Goal: Information Seeking & Learning: Learn about a topic

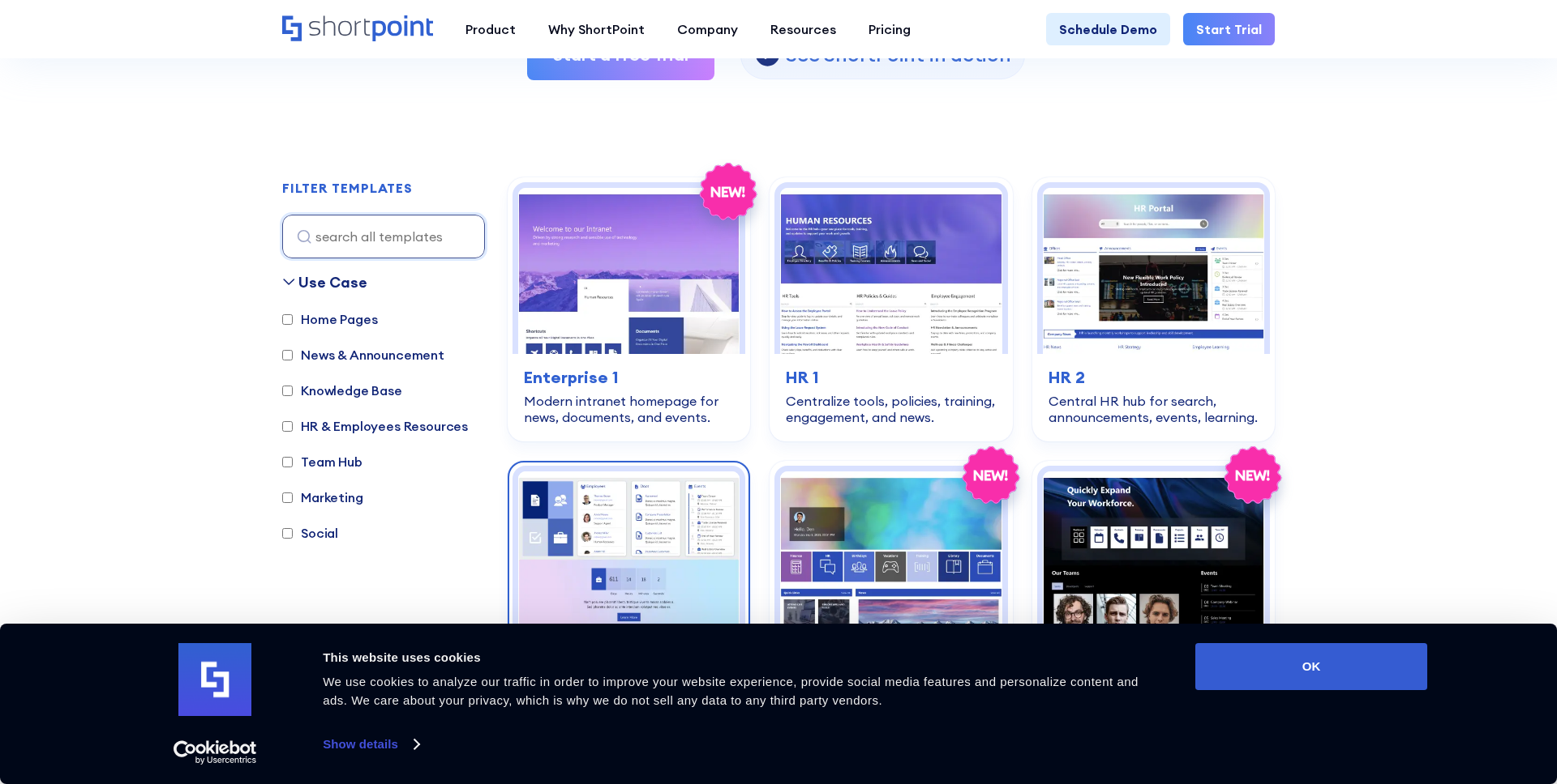
scroll to position [385, 0]
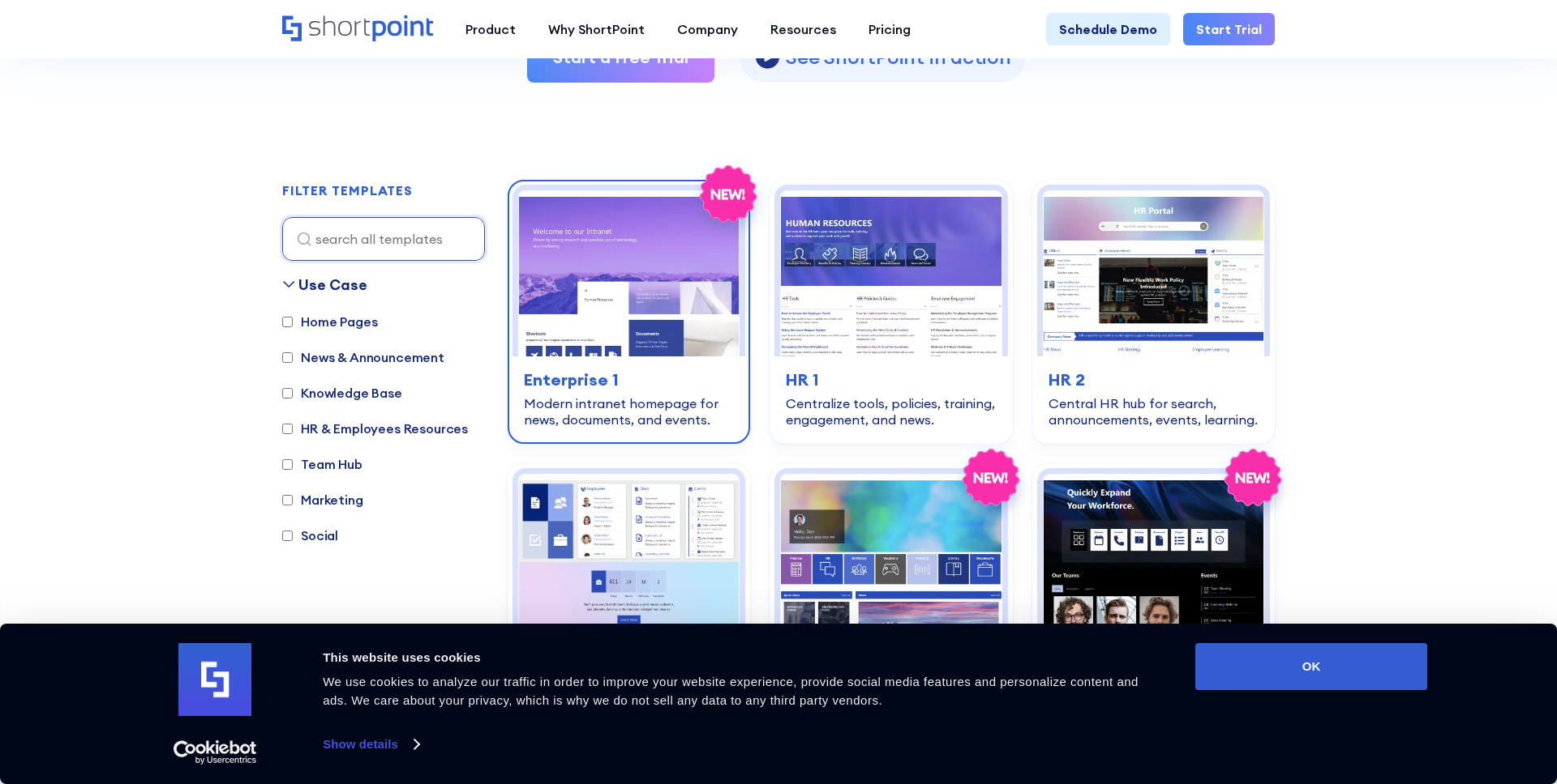
click at [669, 366] on div "home-pages Enterprise 1 Modern intranet homepage for news, documents, and event…" at bounding box center [628, 397] width 233 height 83
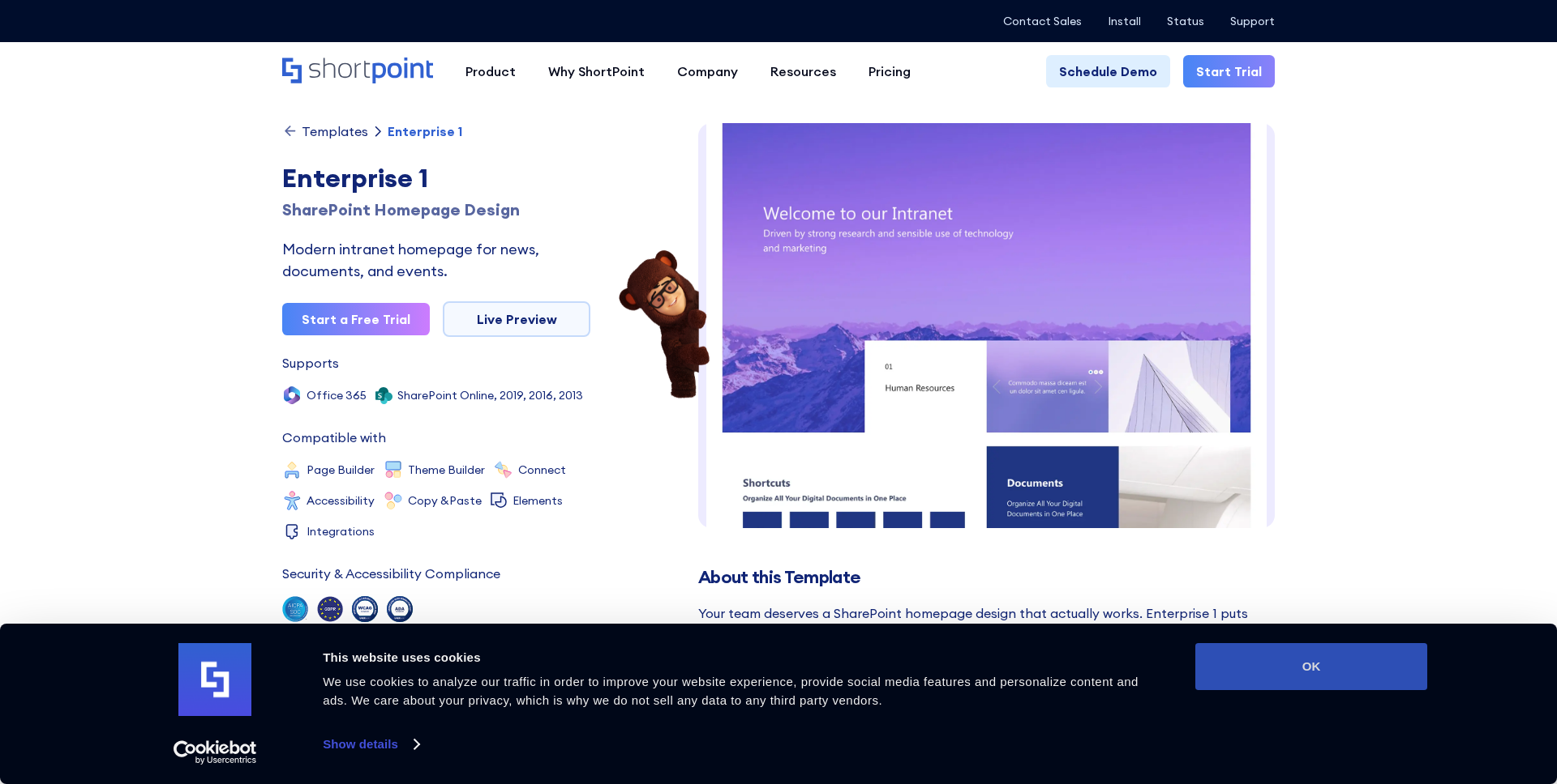
click at [1272, 677] on button "OK" at bounding box center [1311, 667] width 232 height 47
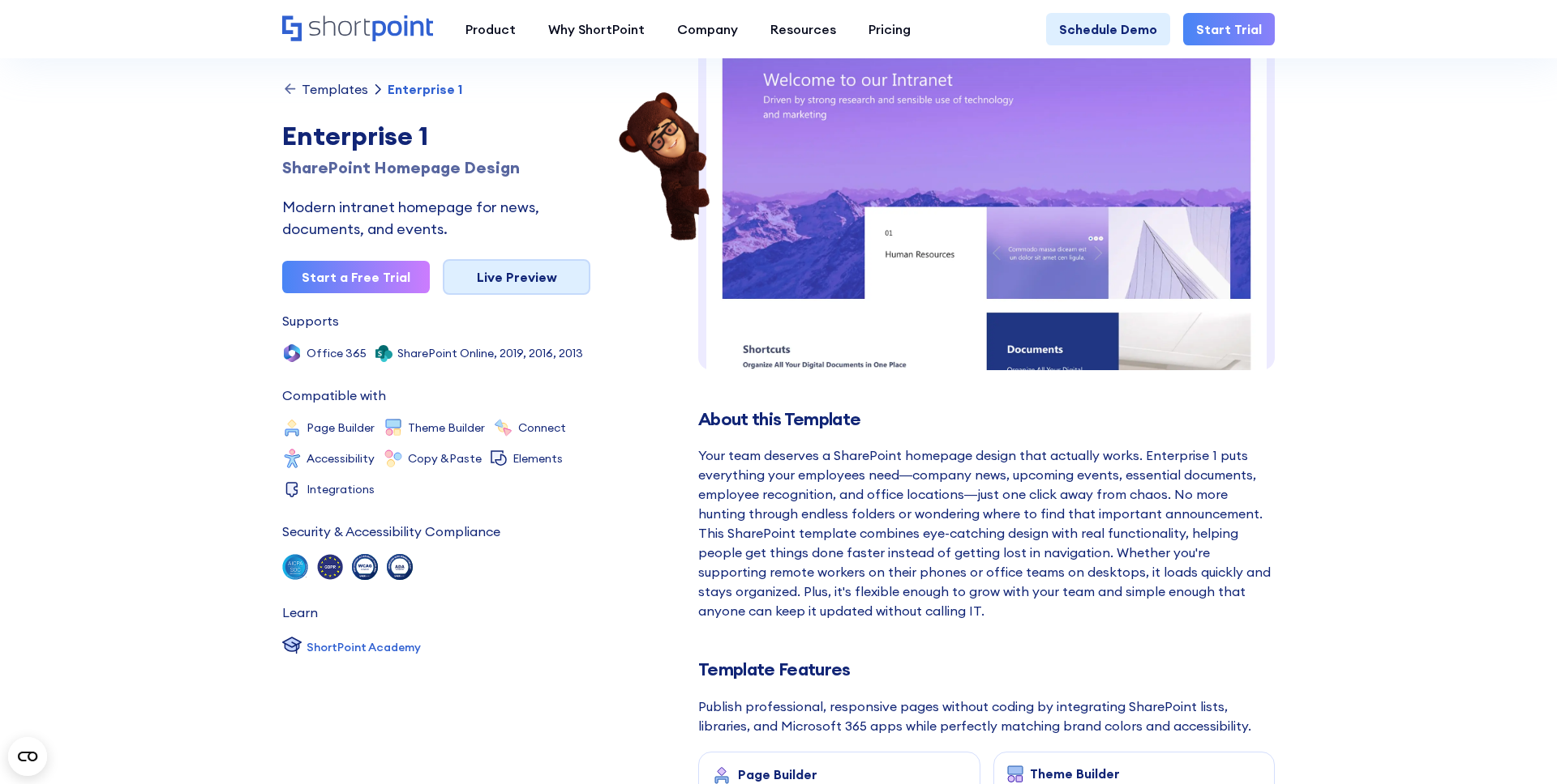
click at [531, 278] on link "Live Preview" at bounding box center [516, 276] width 148 height 36
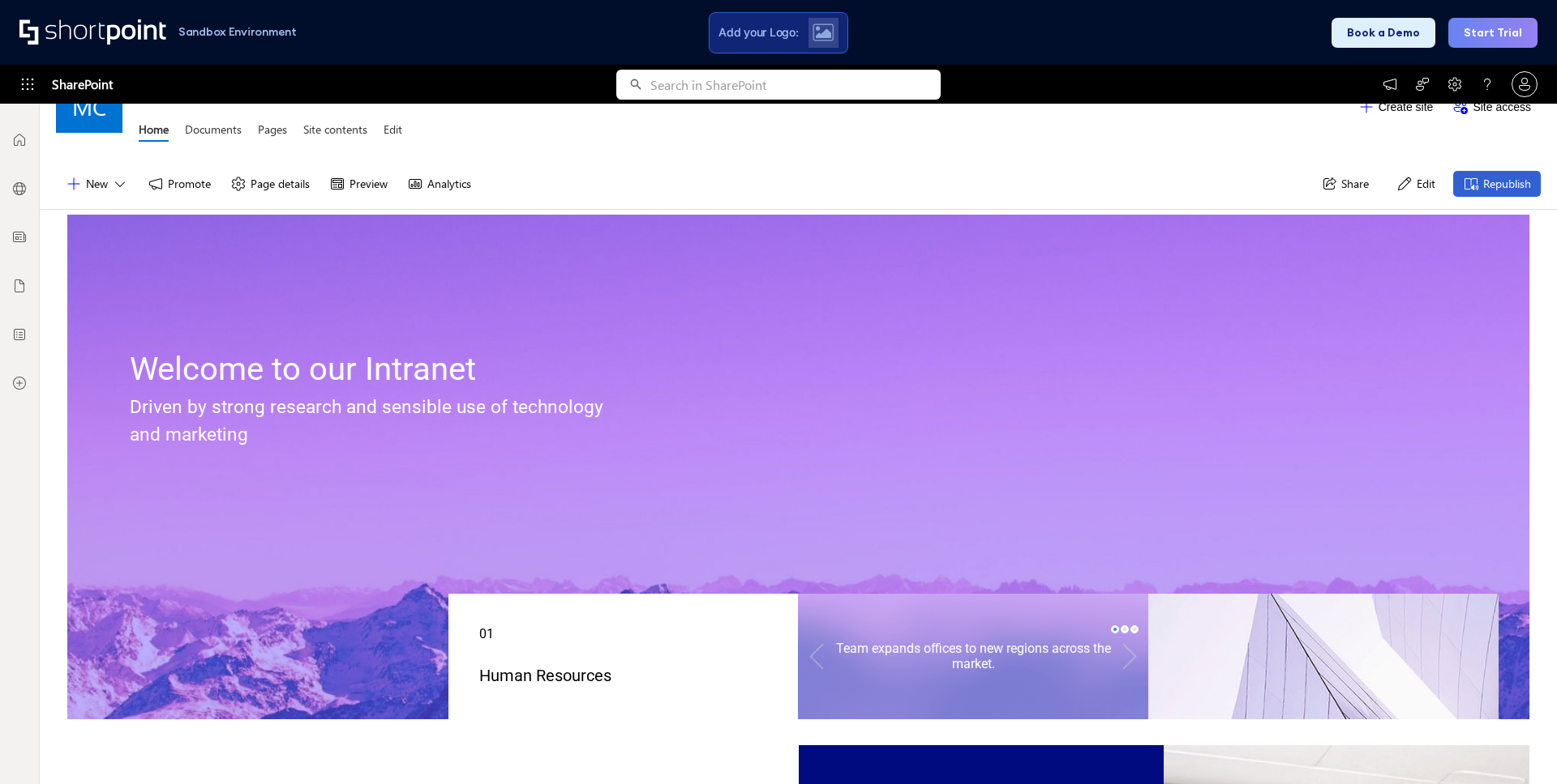
scroll to position [67, 0]
